Goal: Task Accomplishment & Management: Use online tool/utility

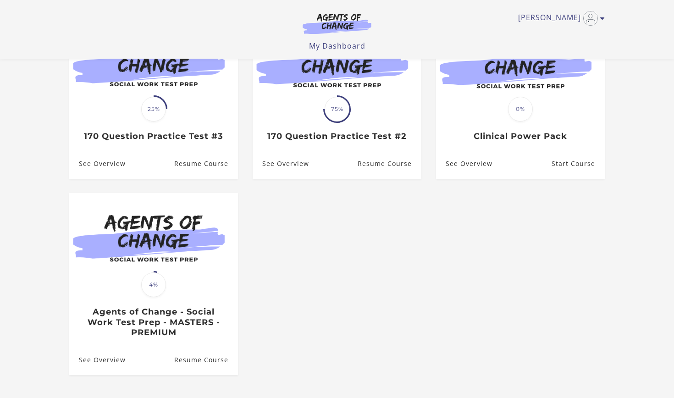
scroll to position [127, 0]
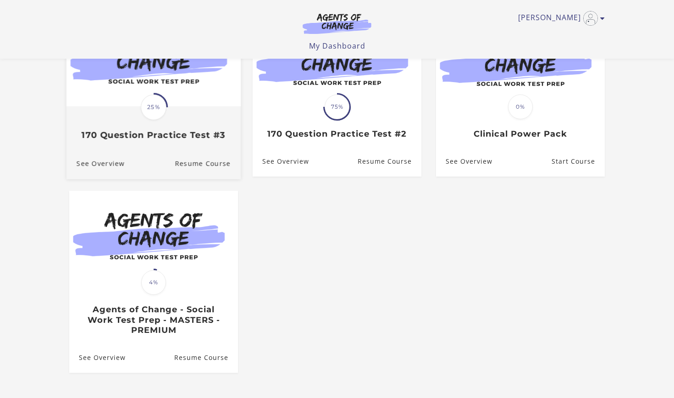
click at [196, 125] on div "Translation missing: en.liquid.partials.dashboard_course_card.progress_descript…" at bounding box center [153, 123] width 174 height 33
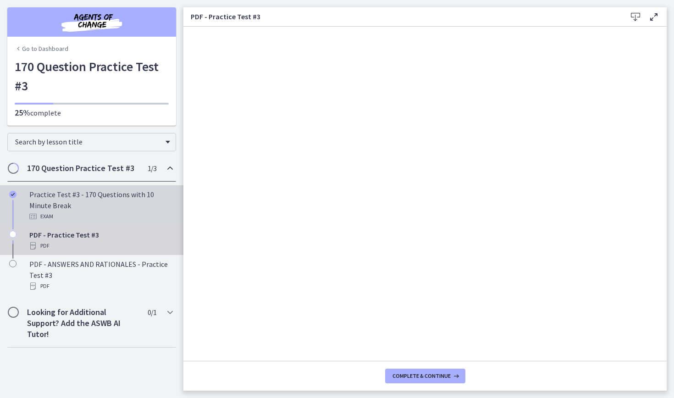
click at [145, 194] on div "Practice Test #3 - 170 Questions with 10 Minute Break Exam" at bounding box center [100, 205] width 143 height 33
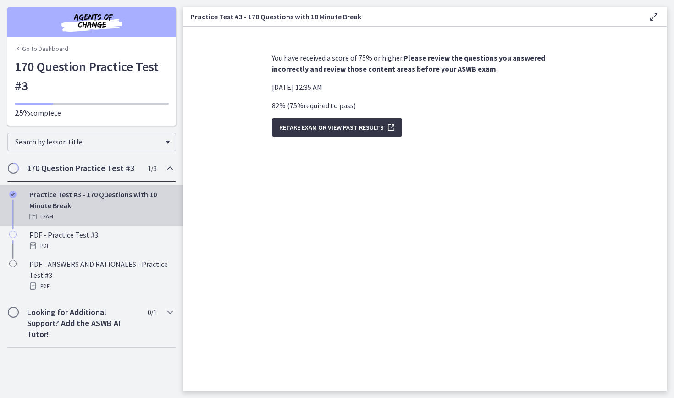
click at [302, 130] on span "Retake Exam OR View Past Results" at bounding box center [331, 127] width 104 height 11
